Goal: Transaction & Acquisition: Subscribe to service/newsletter

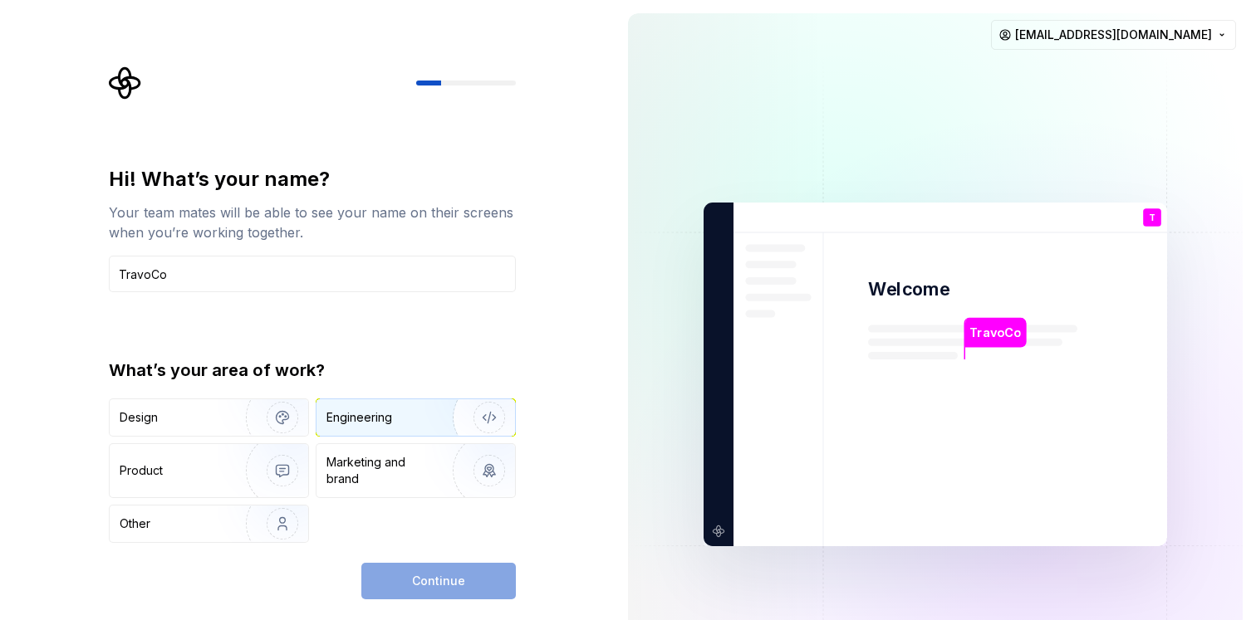
type input "TravoCo"
click at [364, 426] on div "Engineering" at bounding box center [415, 418] width 199 height 37
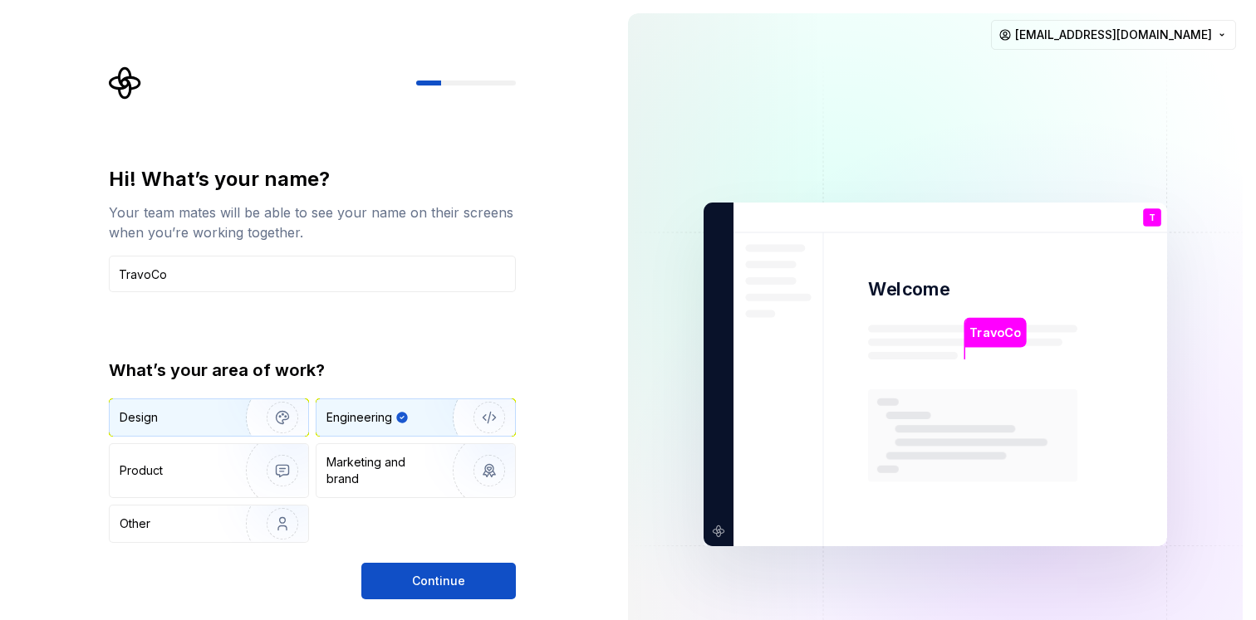
click at [227, 426] on img "button" at bounding box center [271, 417] width 106 height 111
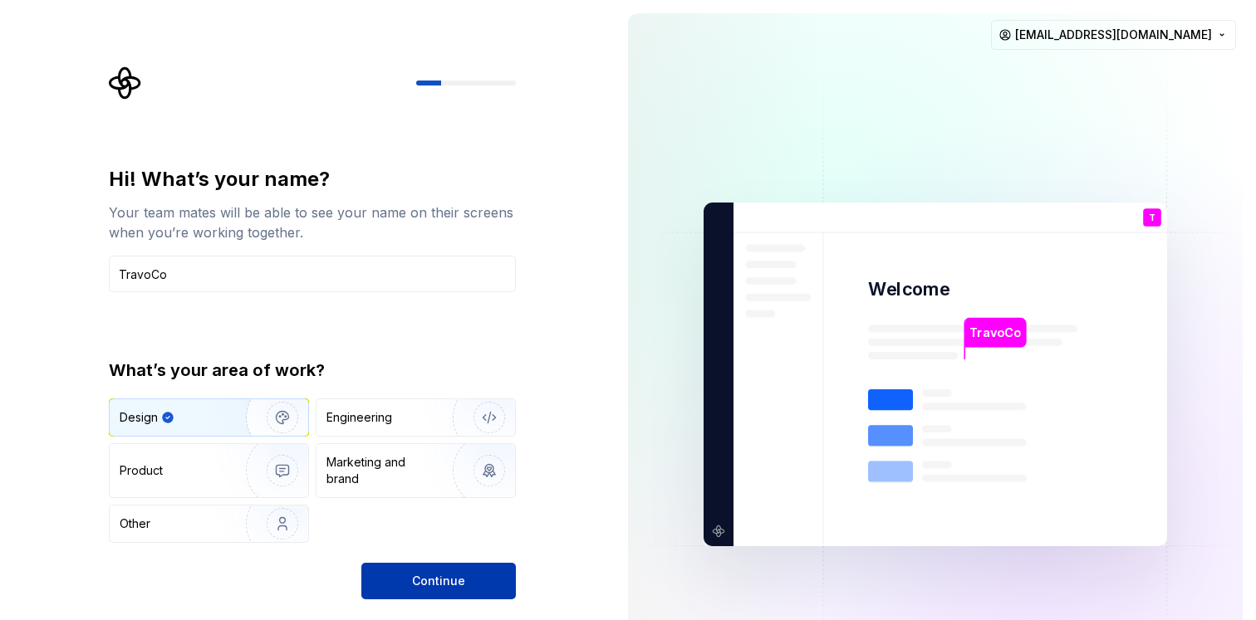
click at [441, 575] on span "Continue" at bounding box center [438, 581] width 53 height 17
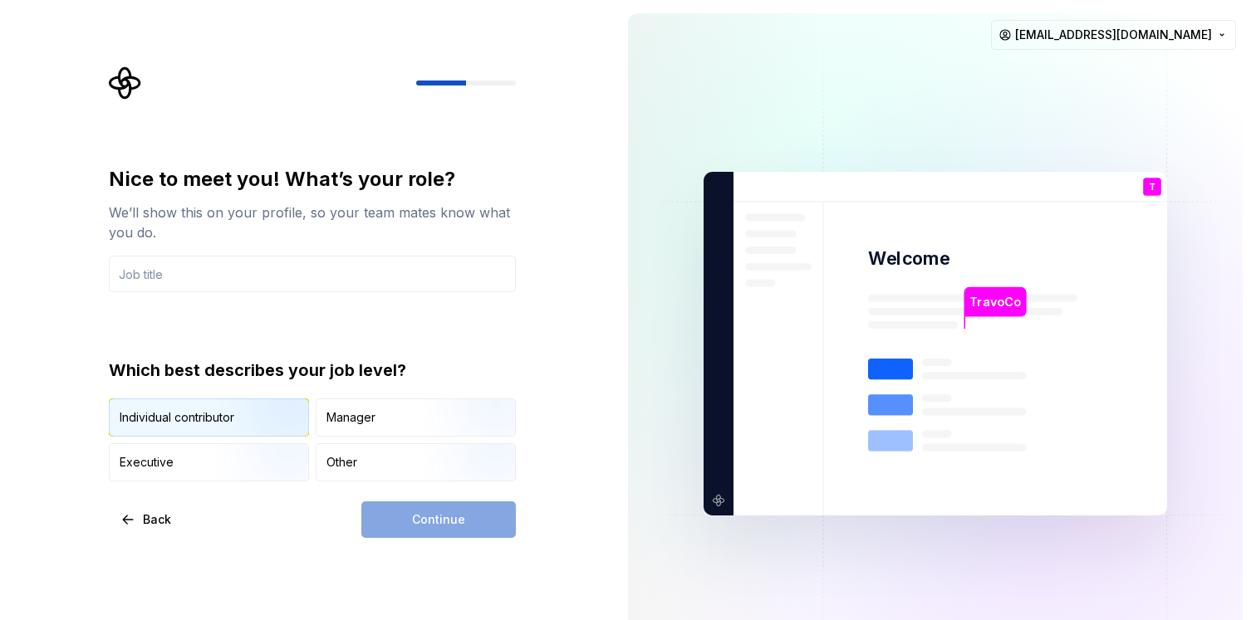
click at [243, 416] on img "button" at bounding box center [268, 438] width 106 height 111
click at [246, 272] on input "text" at bounding box center [312, 274] width 407 height 37
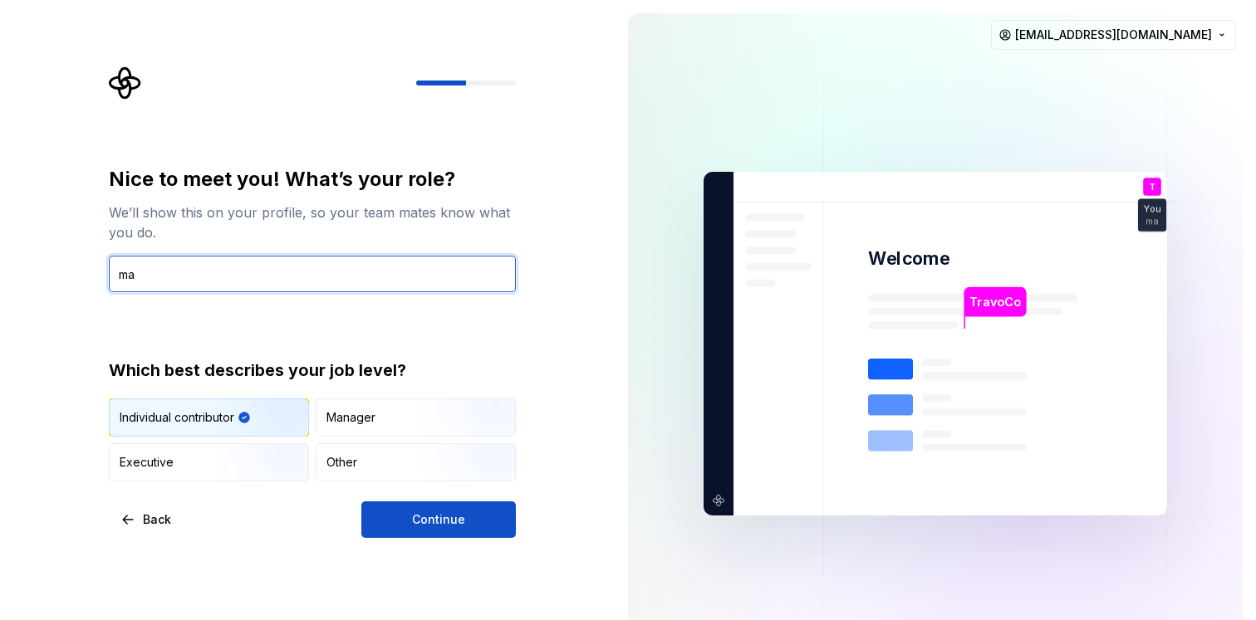
type input "m"
type input "dev"
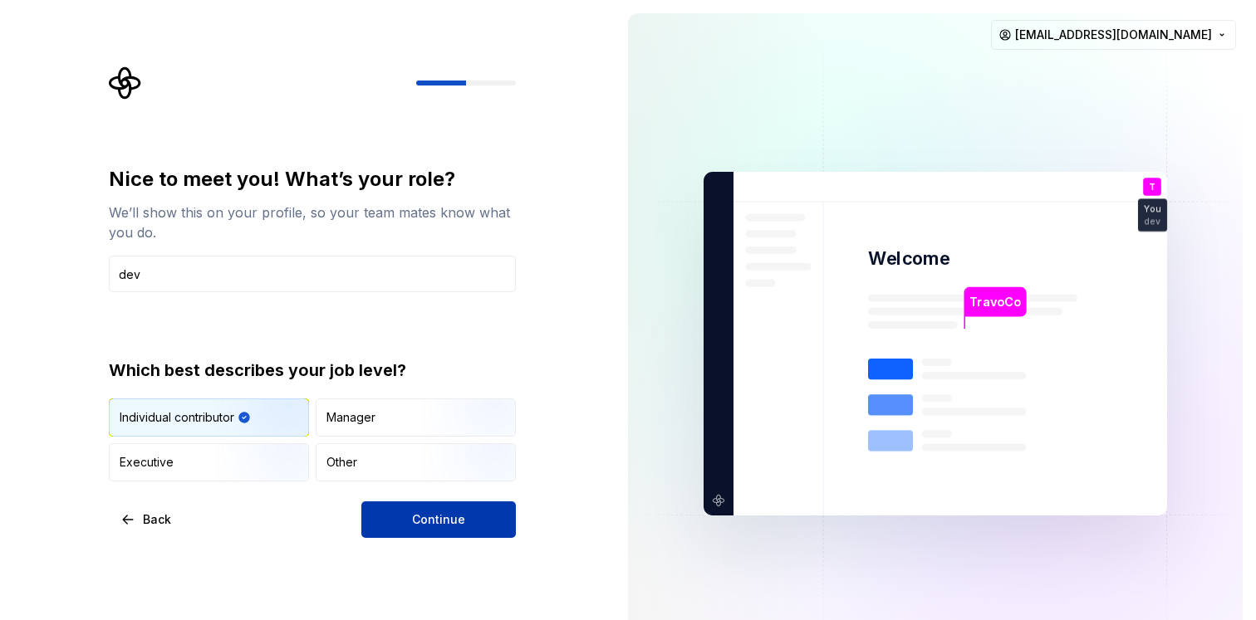
click at [438, 508] on button "Continue" at bounding box center [438, 520] width 154 height 37
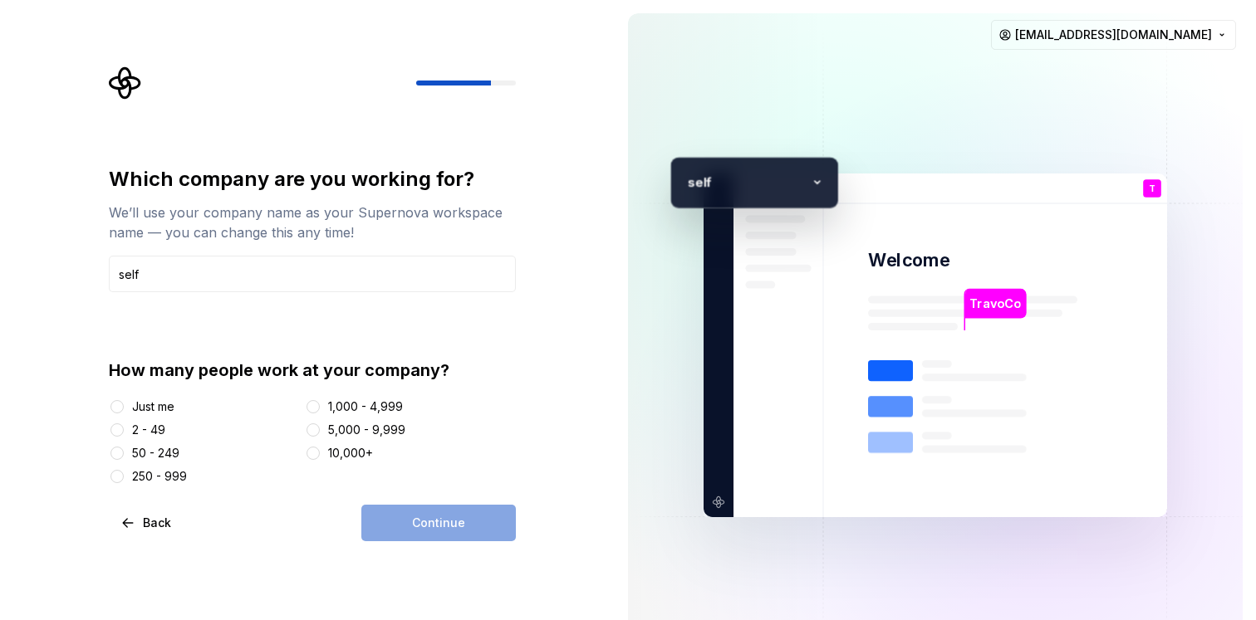
type input "self"
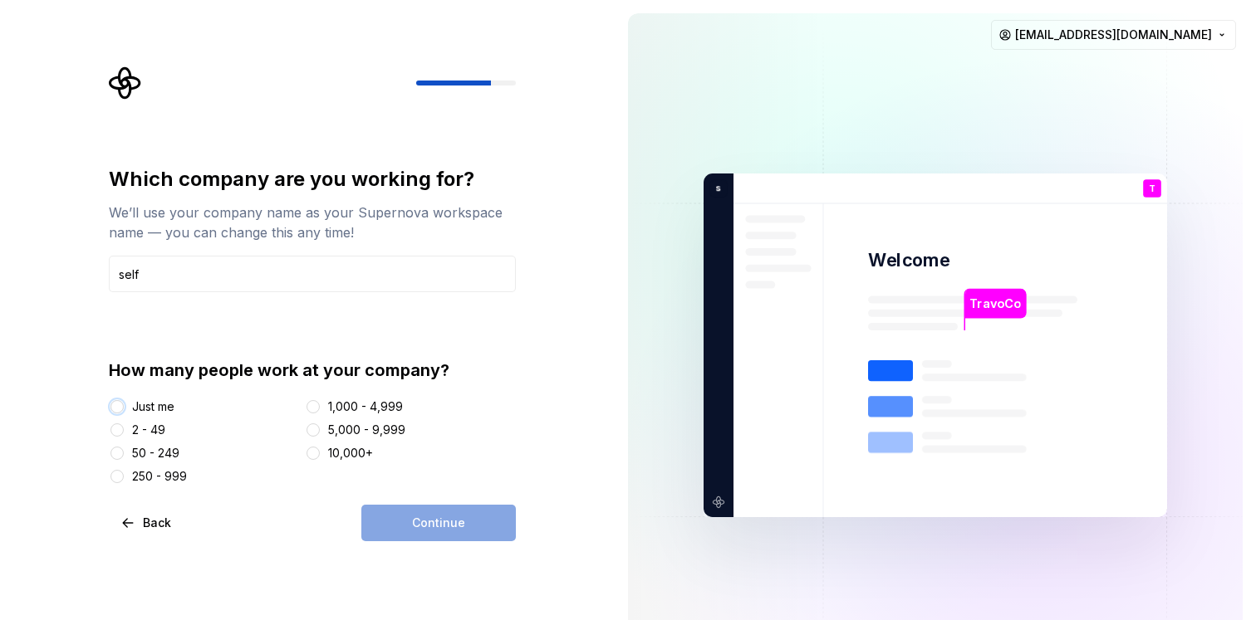
click at [117, 405] on button "Just me" at bounding box center [116, 406] width 13 height 13
click at [416, 522] on span "Continue" at bounding box center [438, 523] width 53 height 17
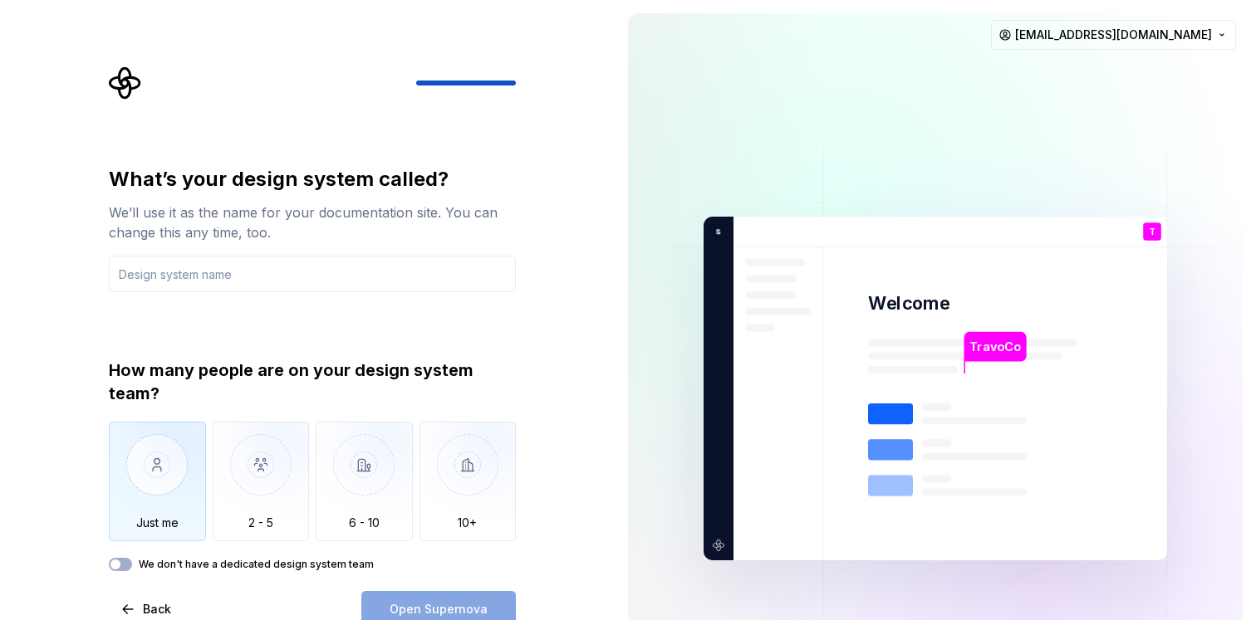
click at [160, 467] on img "button" at bounding box center [157, 477] width 97 height 111
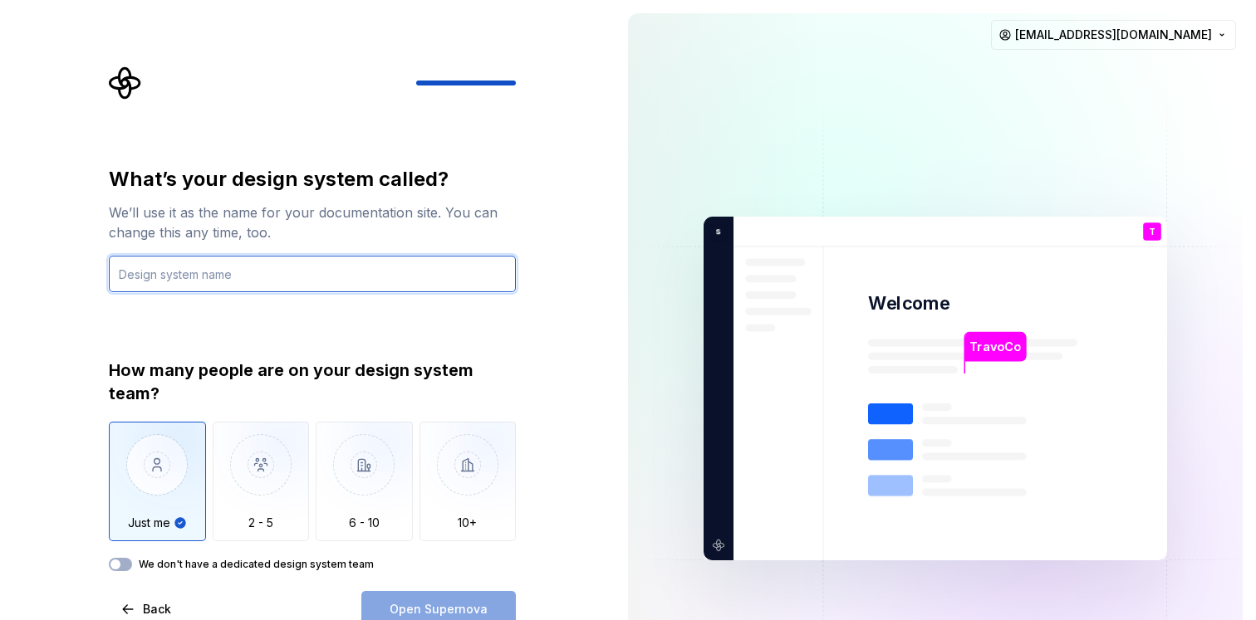
click at [276, 286] on input "text" at bounding box center [312, 274] width 407 height 37
type input "Mysys"
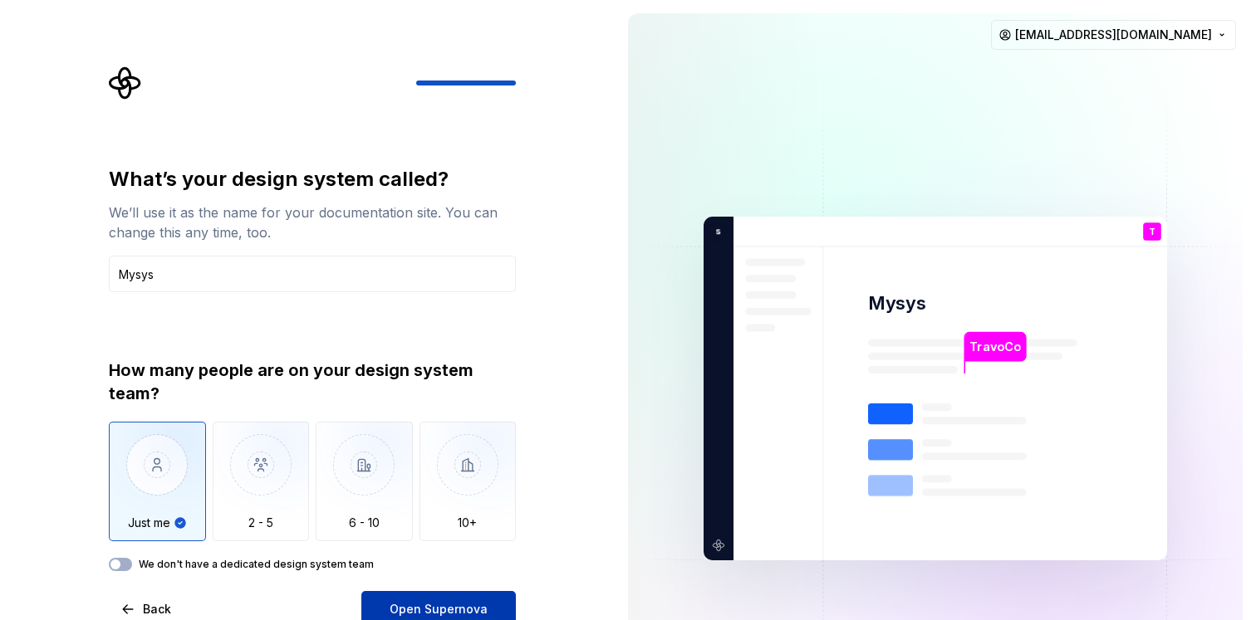
click at [470, 611] on span "Open Supernova" at bounding box center [439, 609] width 98 height 17
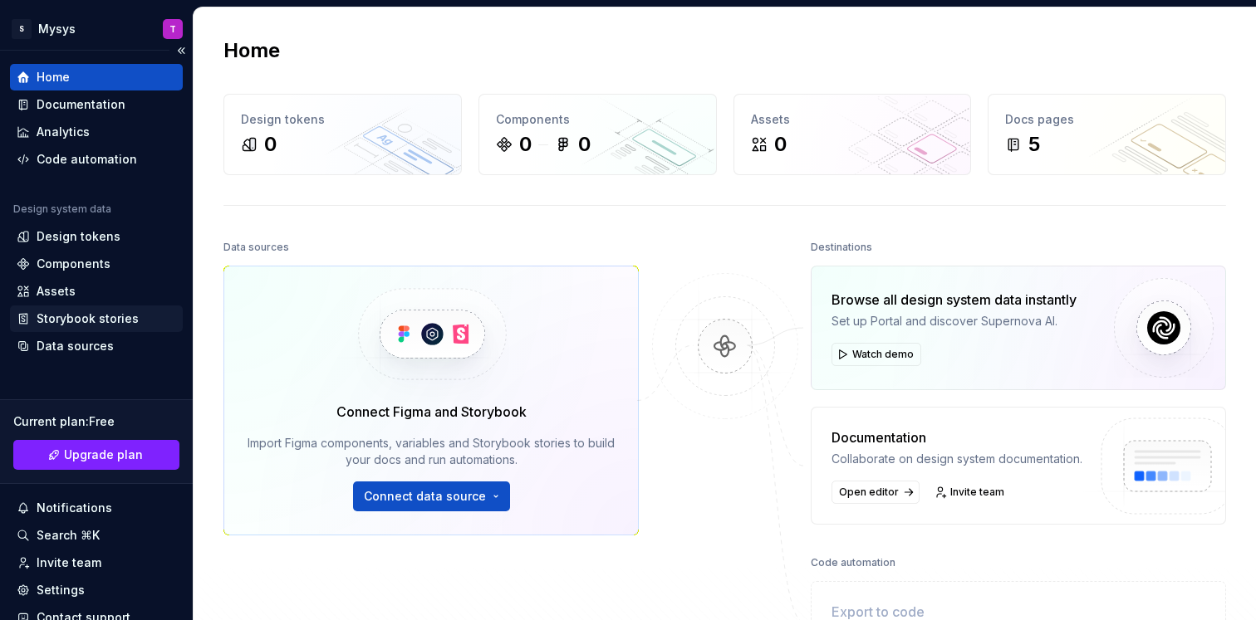
scroll to position [2, 0]
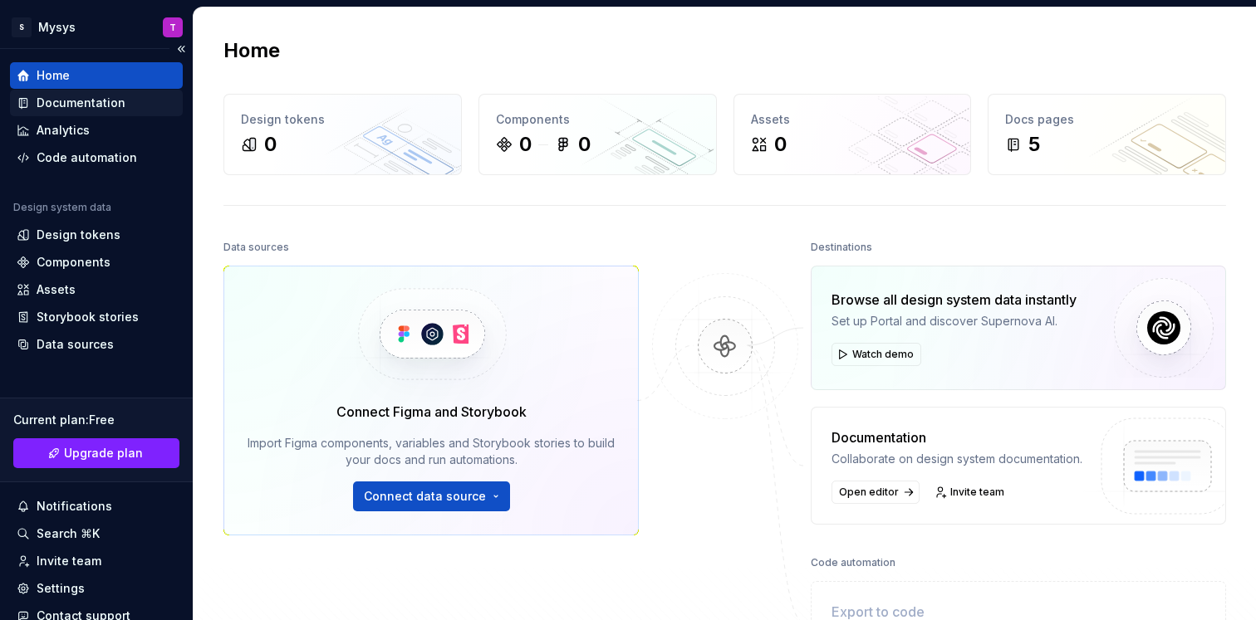
click at [76, 104] on div "Documentation" at bounding box center [81, 103] width 89 height 17
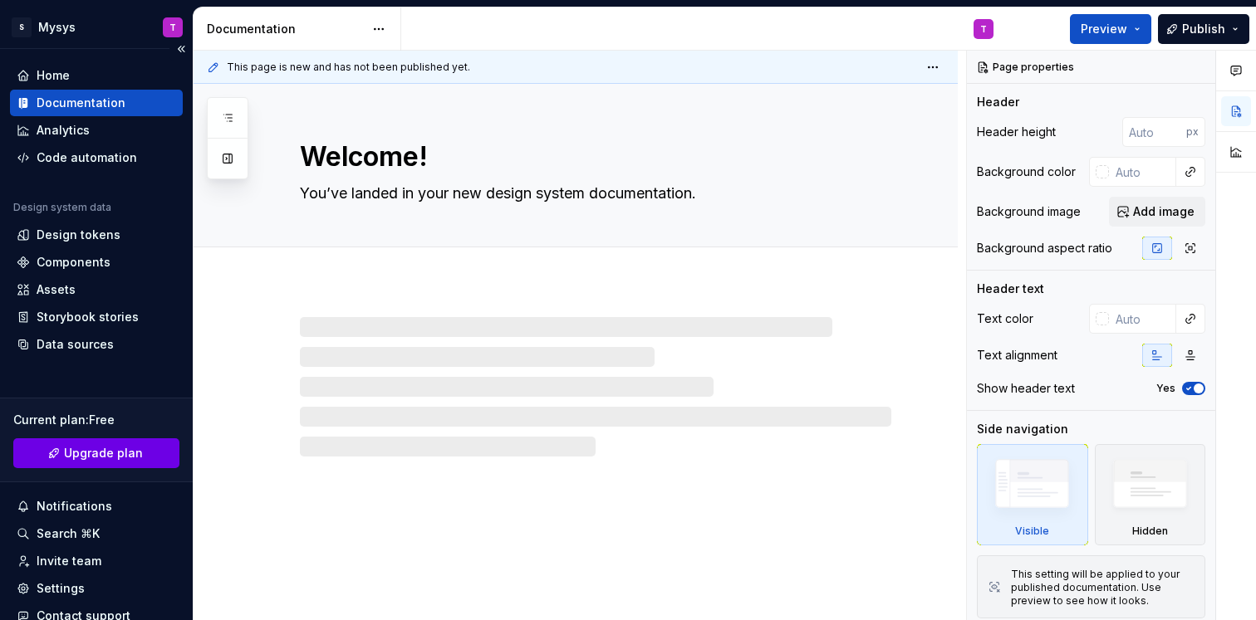
click at [94, 452] on span "Upgrade plan" at bounding box center [103, 453] width 79 height 17
type textarea "*"
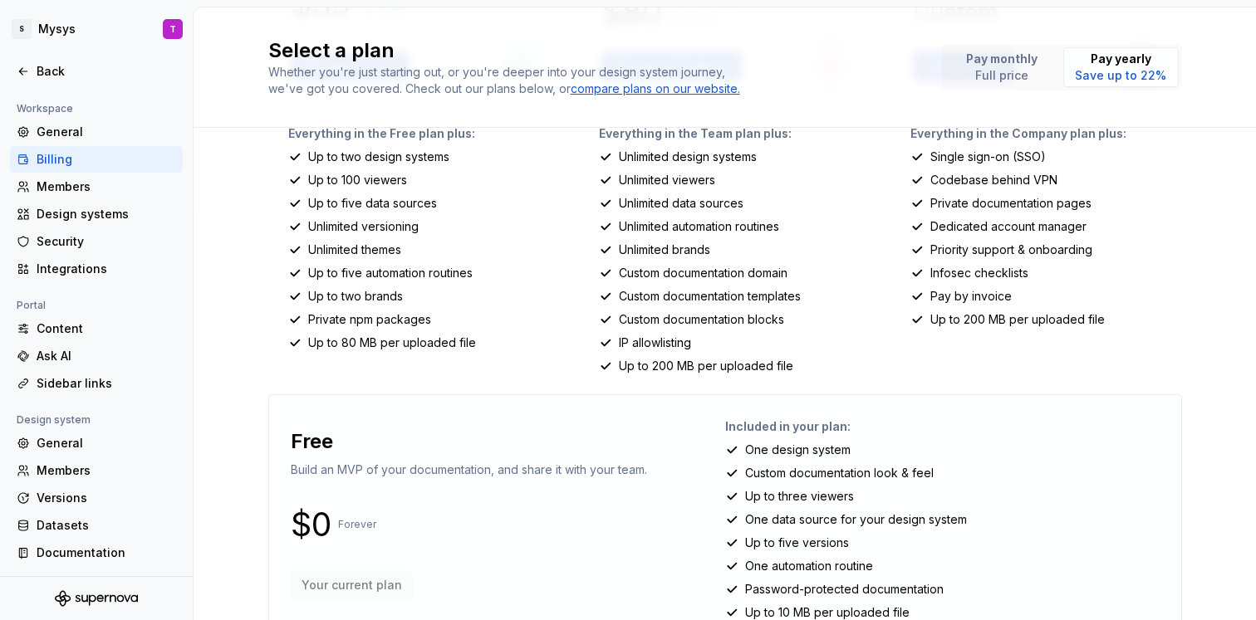
scroll to position [323, 0]
